Goal: Task Accomplishment & Management: Use online tool/utility

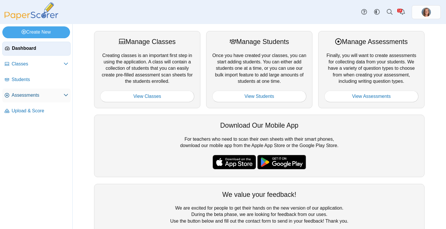
click at [35, 96] on span "Assessments" at bounding box center [38, 95] width 52 height 6
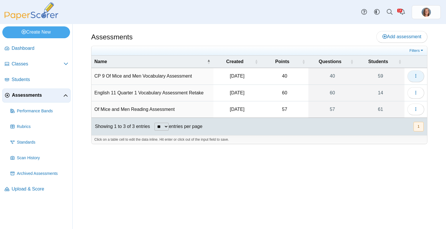
click at [416, 76] on icon "button" at bounding box center [415, 76] width 5 height 5
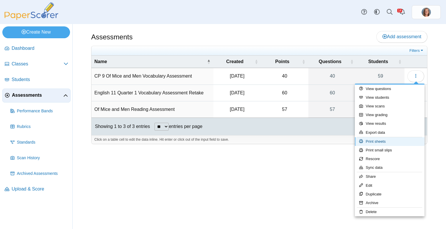
click at [376, 142] on link "Print sheets" at bounding box center [389, 141] width 70 height 9
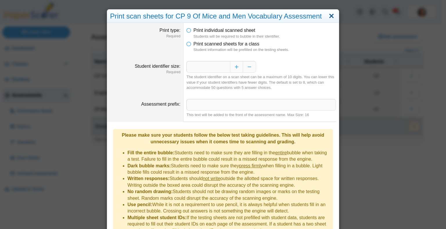
click at [330, 15] on link "Close" at bounding box center [331, 16] width 9 height 10
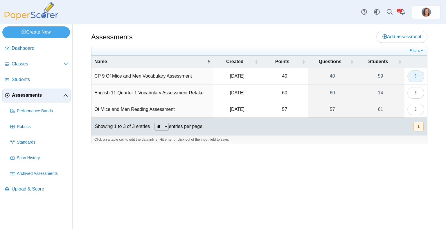
click at [418, 77] on icon "button" at bounding box center [415, 76] width 5 height 5
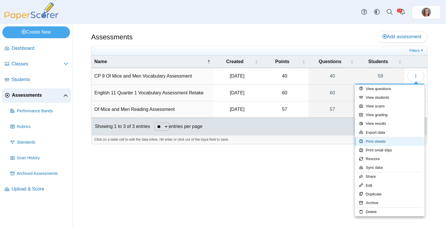
click at [386, 141] on link "Print sheets" at bounding box center [389, 141] width 70 height 9
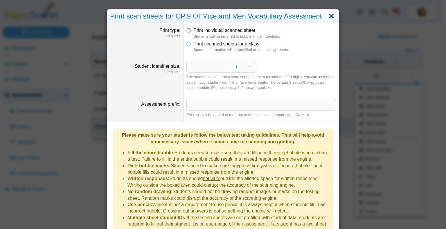
click at [332, 12] on link "Close" at bounding box center [331, 16] width 9 height 10
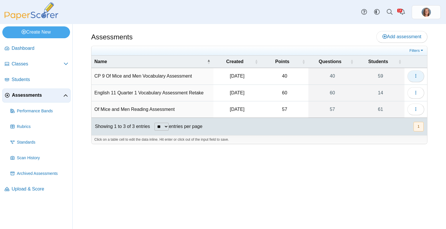
click at [417, 79] on button "button" at bounding box center [415, 76] width 17 height 12
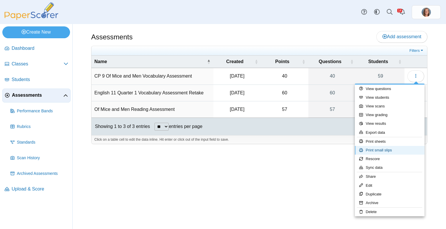
click at [385, 151] on link "Print small slips" at bounding box center [389, 150] width 70 height 9
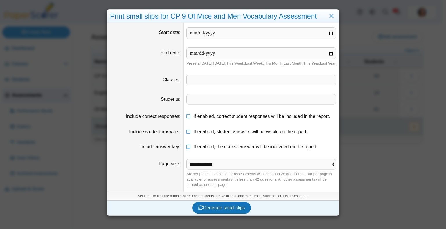
click at [328, 32] on input "date" at bounding box center [260, 33] width 149 height 12
click at [330, 31] on input "**********" at bounding box center [260, 33] width 149 height 12
type input "**********"
click at [327, 53] on input "date" at bounding box center [260, 54] width 149 height 12
type input "**********"
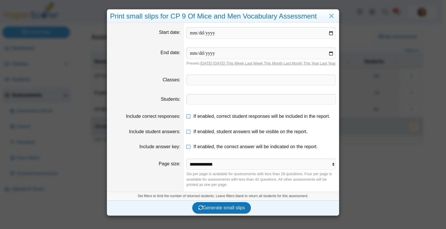
click at [208, 104] on span at bounding box center [261, 100] width 149 height 10
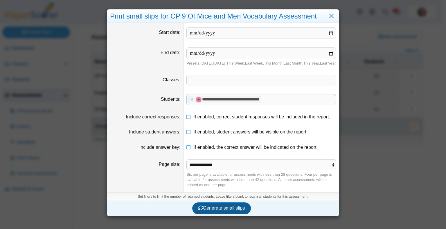
click at [224, 211] on span "Generate small slips" at bounding box center [221, 208] width 47 height 5
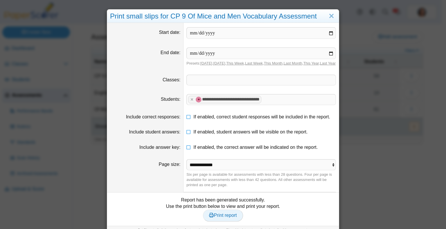
click at [232, 222] on link "Print report" at bounding box center [223, 216] width 40 height 12
click at [278, 102] on span at bounding box center [293, 100] width 61 height 10
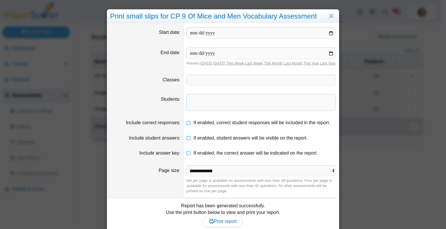
scroll to position [15, 0]
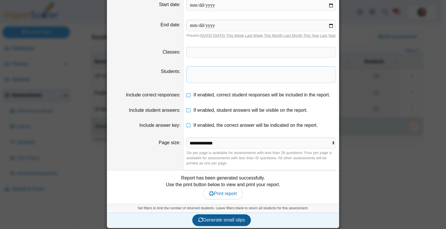
click at [217, 219] on span "Generate small slips" at bounding box center [221, 220] width 47 height 5
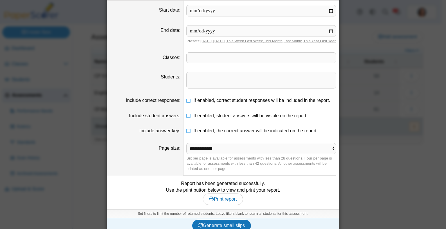
scroll to position [28, 0]
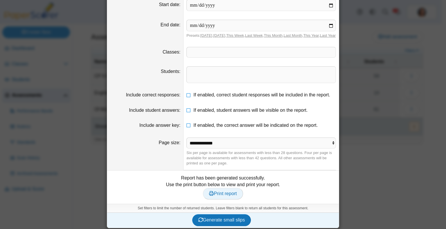
click at [218, 195] on span "Print report" at bounding box center [223, 193] width 28 height 5
click at [220, 194] on span "Print report" at bounding box center [223, 193] width 28 height 5
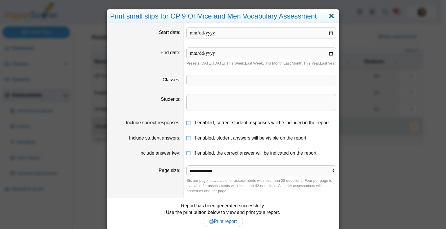
click at [330, 14] on link "Close" at bounding box center [331, 16] width 9 height 10
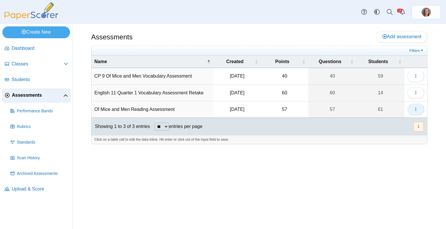
click at [416, 109] on icon "button" at bounding box center [415, 109] width 5 height 5
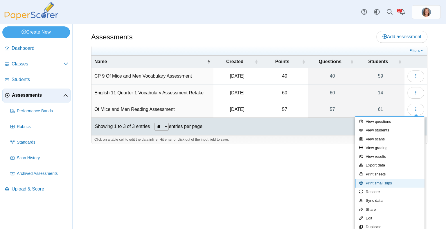
click at [392, 182] on link "Print small slips" at bounding box center [389, 183] width 70 height 9
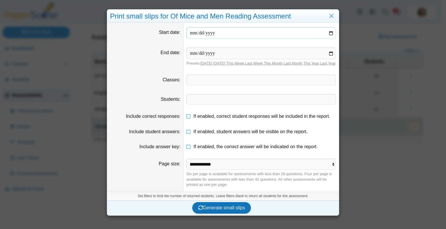
click at [328, 32] on input "date" at bounding box center [260, 33] width 149 height 12
type input "**********"
click at [331, 55] on input "date" at bounding box center [260, 54] width 149 height 12
type input "**********"
click at [215, 211] on span "Generate small slips" at bounding box center [221, 208] width 47 height 5
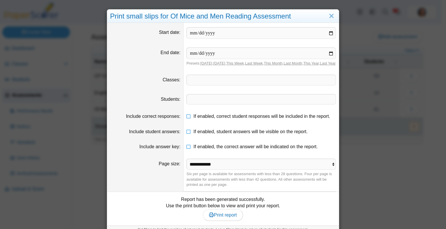
scroll to position [24, 0]
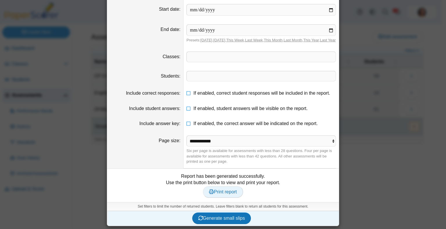
click at [220, 193] on span "Print report" at bounding box center [223, 192] width 28 height 5
